Goal: Information Seeking & Learning: Learn about a topic

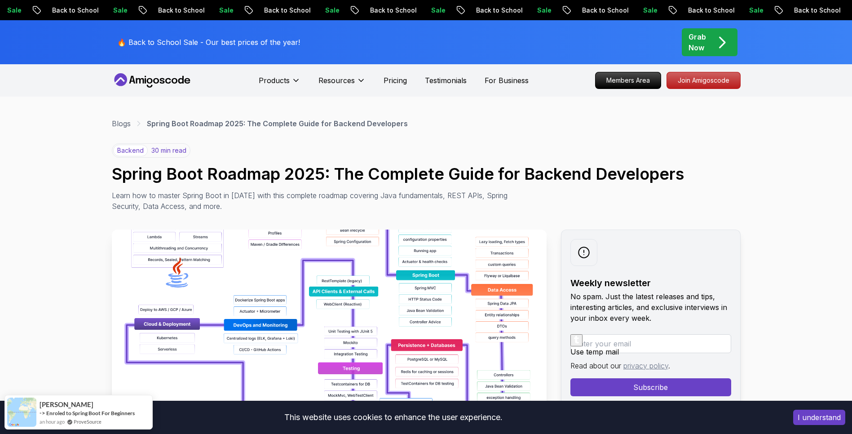
scroll to position [45, 0]
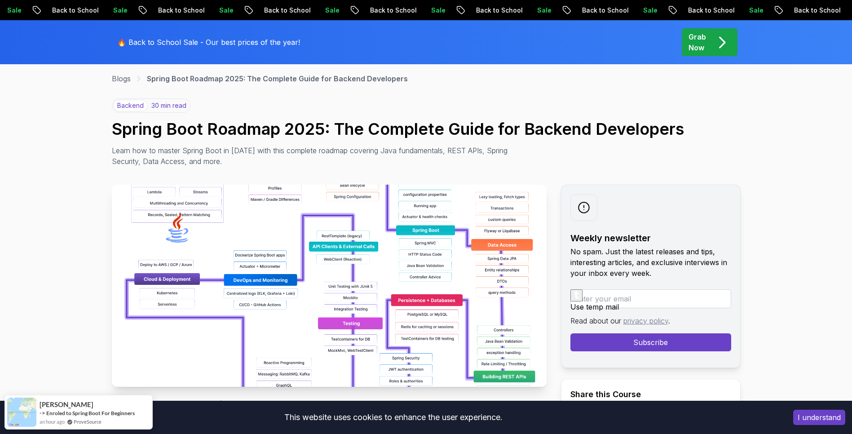
click at [268, 245] on img at bounding box center [329, 286] width 435 height 202
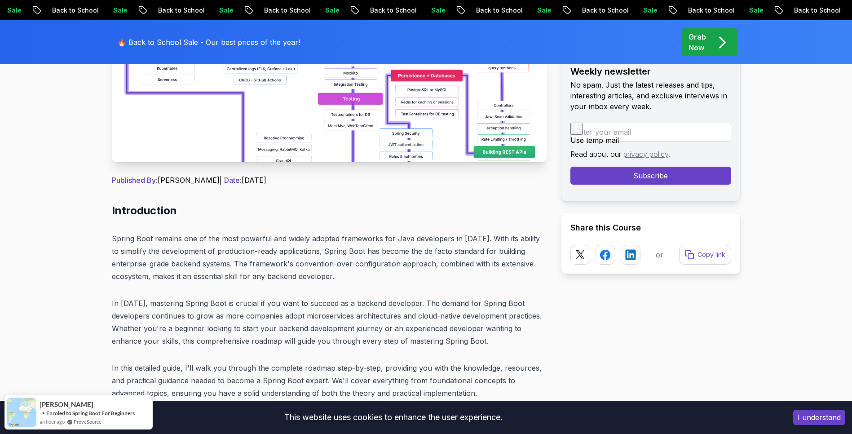
click at [323, 134] on img at bounding box center [329, 61] width 435 height 202
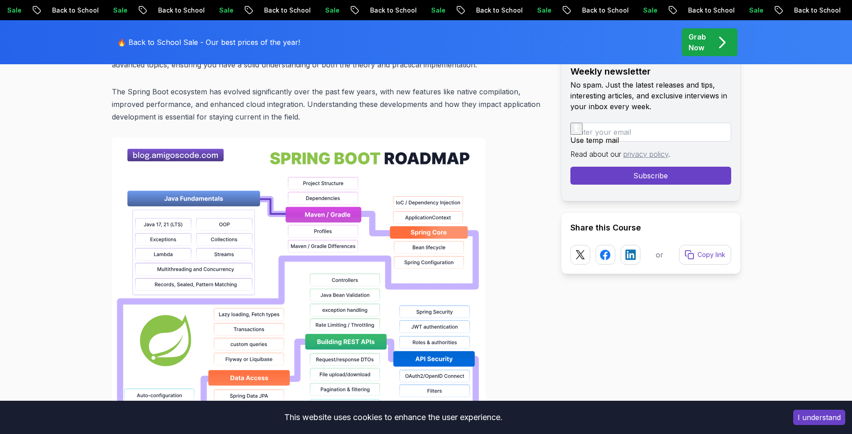
scroll to position [584, 0]
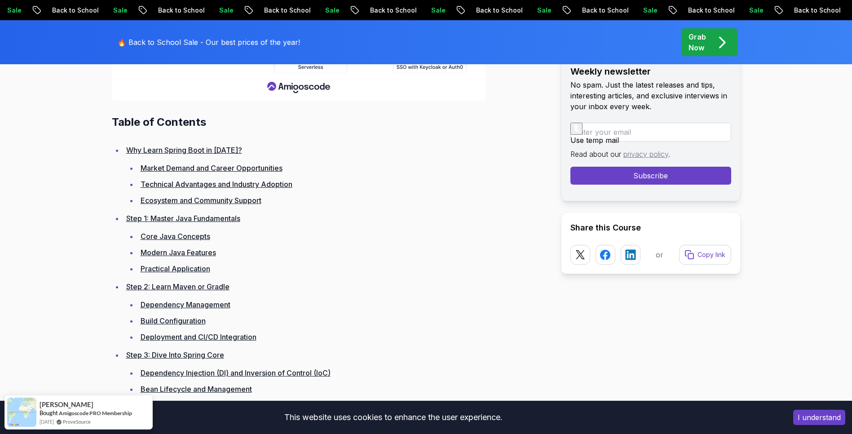
scroll to position [1258, 0]
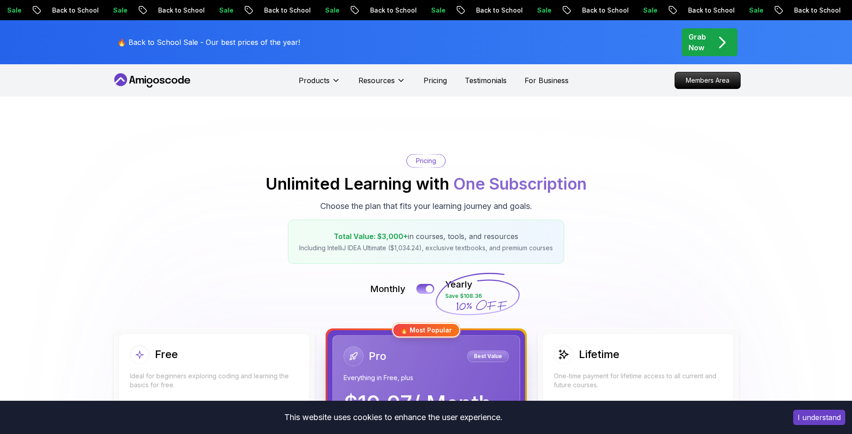
click at [154, 75] on icon at bounding box center [152, 80] width 81 height 14
